Goal: Contribute content: Add original content to the website for others to see

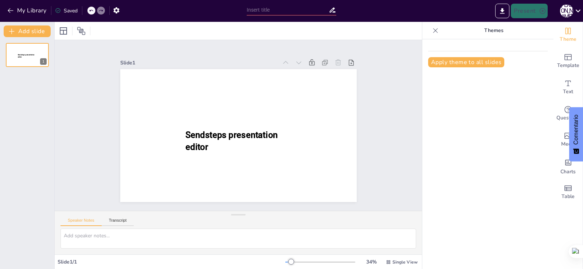
type input "New Sendsteps"
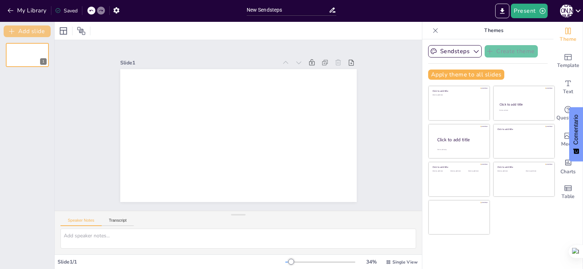
click at [20, 32] on button "Add slide" at bounding box center [27, 32] width 47 height 12
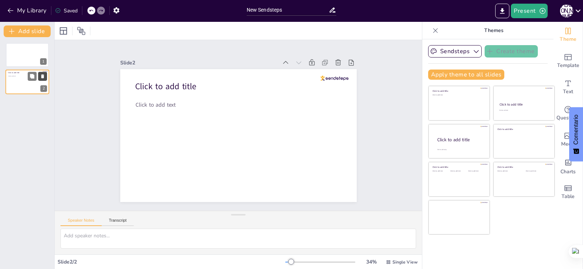
click at [44, 75] on icon at bounding box center [42, 76] width 5 height 5
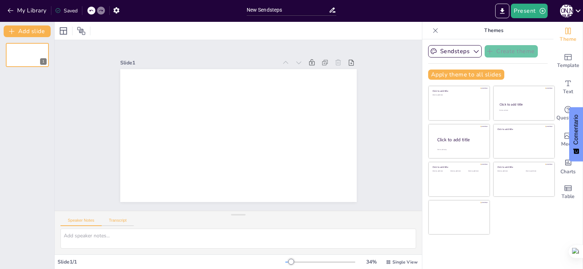
click at [115, 216] on div "Speaker Notes Transcript" at bounding box center [238, 219] width 367 height 17
click at [114, 219] on button "Transcript" at bounding box center [118, 222] width 32 height 8
click at [85, 220] on button "Speaker Notes" at bounding box center [80, 222] width 41 height 8
click at [8, 10] on icon "button" at bounding box center [10, 10] width 7 height 7
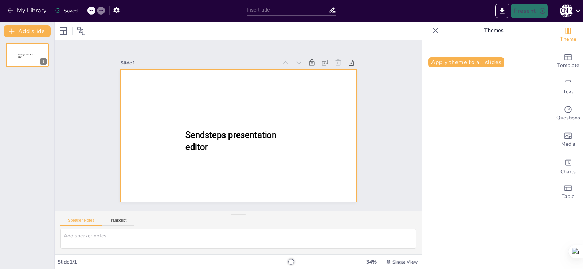
type input "New Sendsteps"
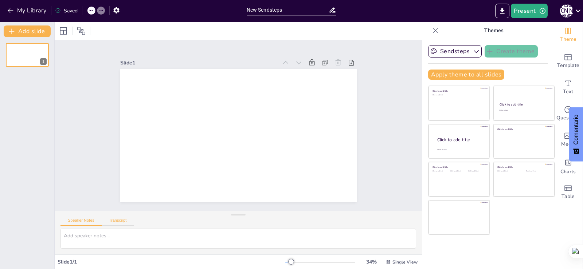
click at [114, 219] on button "Transcript" at bounding box center [118, 222] width 32 height 8
click at [83, 222] on button "Speaker Notes" at bounding box center [80, 222] width 41 height 8
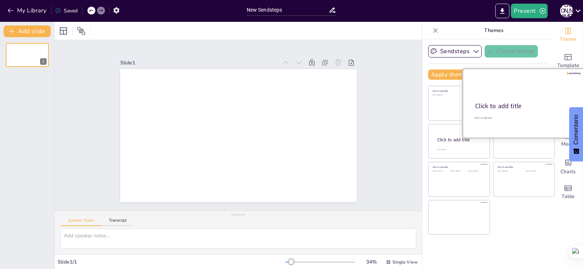
click at [480, 105] on div "Click to add title" at bounding box center [523, 106] width 97 height 9
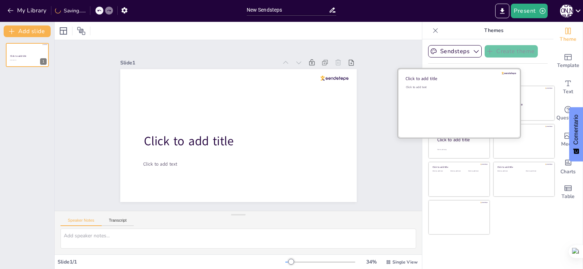
click at [449, 102] on div "Click to add text" at bounding box center [458, 107] width 104 height 45
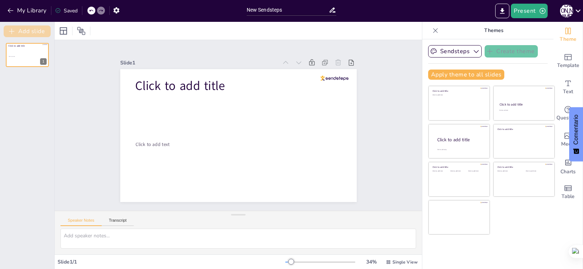
click at [8, 32] on button "Add slide" at bounding box center [27, 32] width 47 height 12
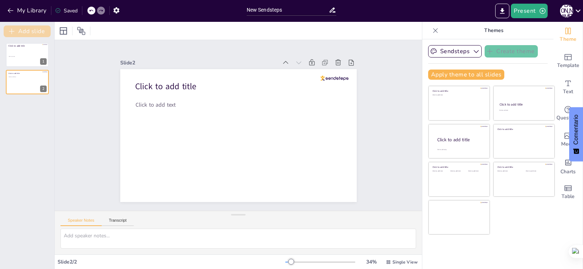
click at [8, 32] on button "Add slide" at bounding box center [27, 32] width 47 height 12
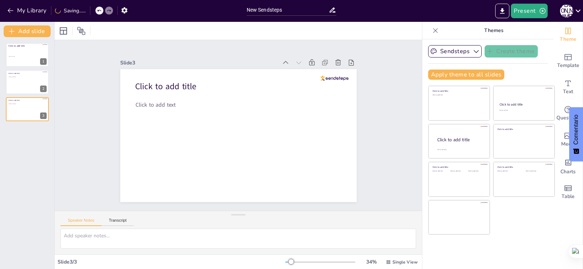
click at [67, 8] on div "Saving......" at bounding box center [70, 10] width 31 height 7
click at [121, 7] on button "button" at bounding box center [116, 10] width 13 height 13
